Goal: Browse casually: Explore the website without a specific task or goal

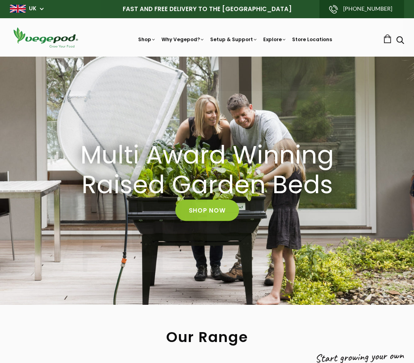
click at [355, 103] on circle "Close dialog" at bounding box center [353, 99] width 9 height 9
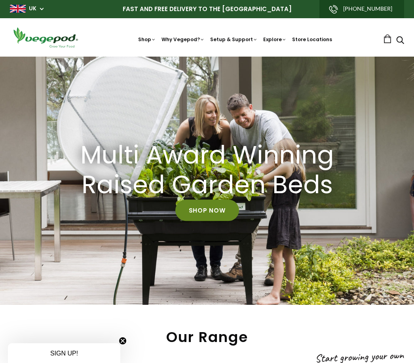
click at [216, 209] on link "Shop Now" at bounding box center [207, 210] width 64 height 21
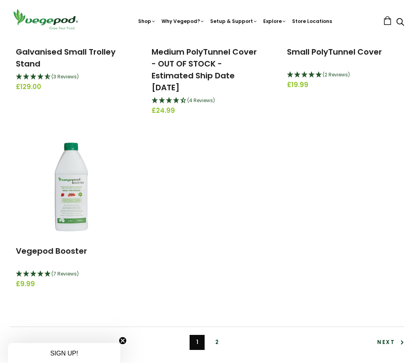
scroll to position [1716, 0]
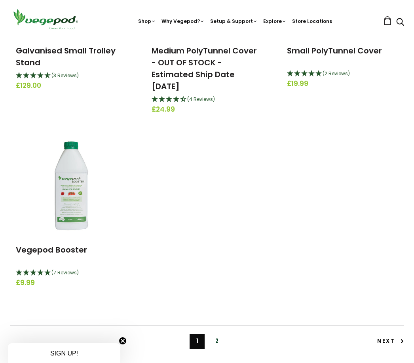
click at [379, 344] on link "Next" at bounding box center [391, 341] width 27 height 15
